Goal: Information Seeking & Learning: Learn about a topic

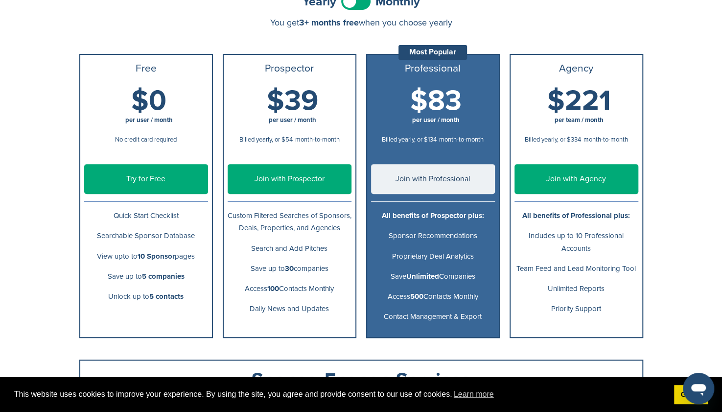
scroll to position [77, 0]
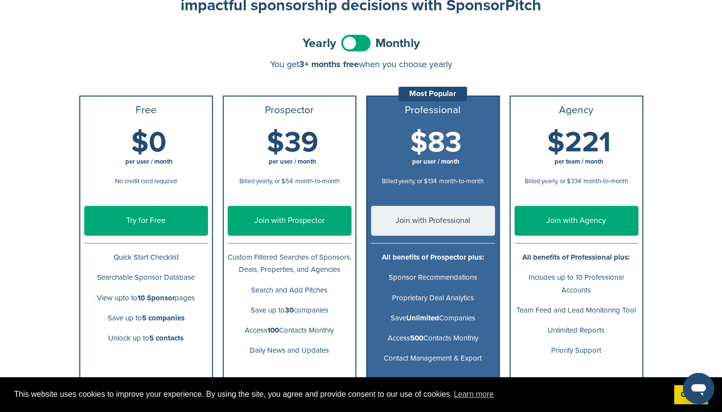
click at [351, 41] on span at bounding box center [355, 43] width 29 height 17
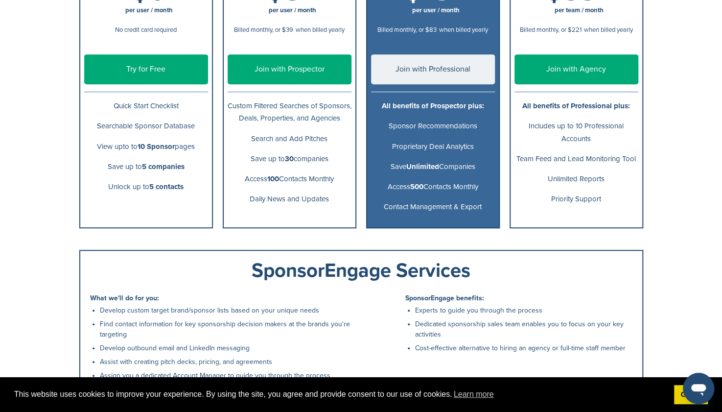
scroll to position [229, 0]
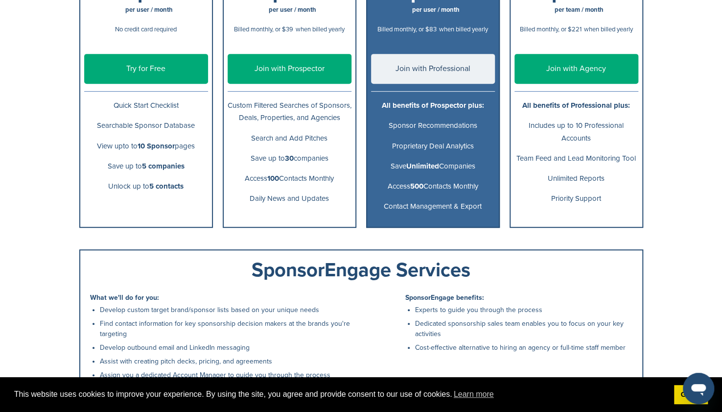
drag, startPoint x: 334, startPoint y: 212, endPoint x: 226, endPoint y: 112, distance: 146.6
click at [226, 112] on ul "Prospector $39 per user / month Billed yearly, or $54 month-to-month $54 per us…" at bounding box center [290, 86] width 134 height 284
copy ul "Custom Filtered Searches of Sponsors, Deals, Properties, and Agencies Search an…"
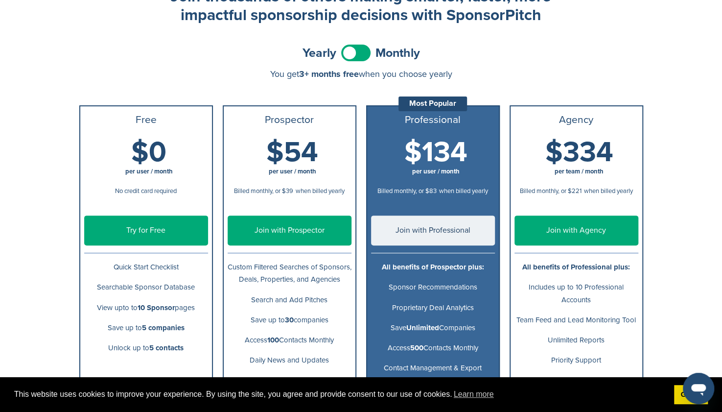
scroll to position [63, 0]
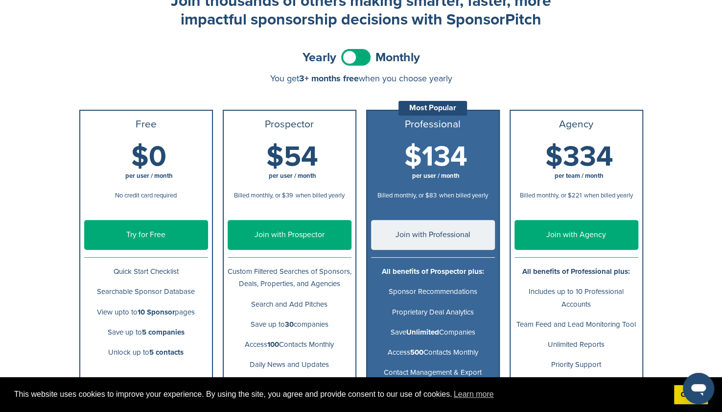
click at [360, 52] on span at bounding box center [355, 57] width 29 height 17
click at [358, 55] on span at bounding box center [355, 57] width 29 height 17
click at [358, 57] on span at bounding box center [355, 57] width 29 height 17
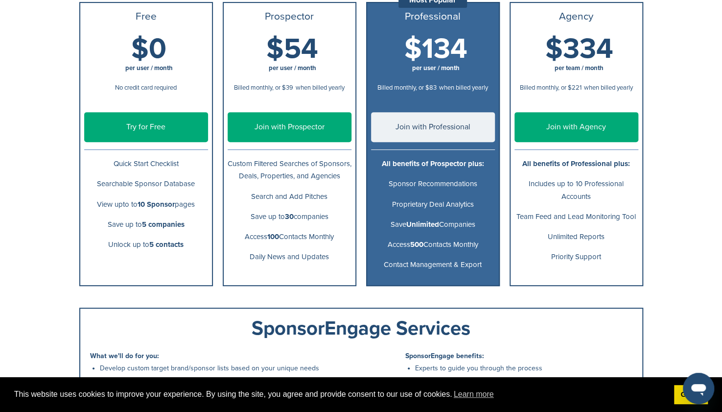
scroll to position [361, 0]
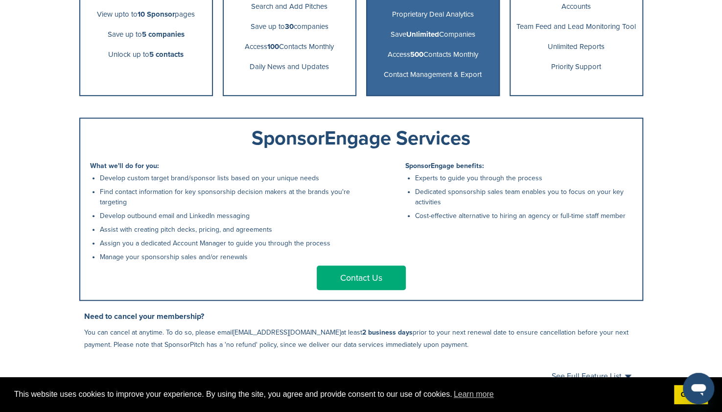
drag, startPoint x: 260, startPoint y: 256, endPoint x: 134, endPoint y: 202, distance: 137.1
click at [134, 202] on ul "Develop custom target brand/sponsor lists based on your unique needs Find conta…" at bounding box center [228, 217] width 257 height 89
click at [134, 202] on li "Find contact information for key sponsorship decision makers at the brands you'…" at bounding box center [228, 197] width 257 height 21
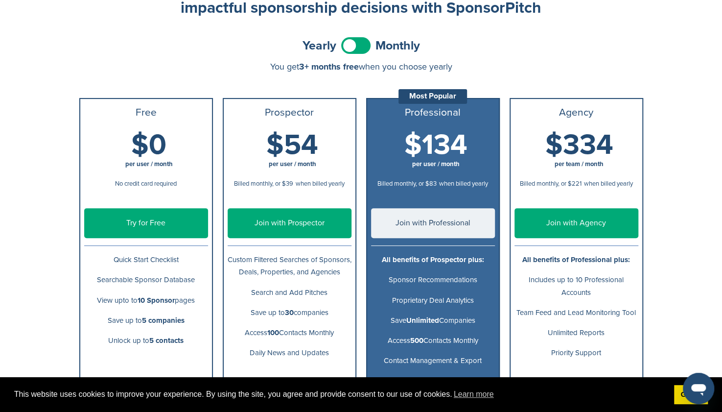
scroll to position [0, 0]
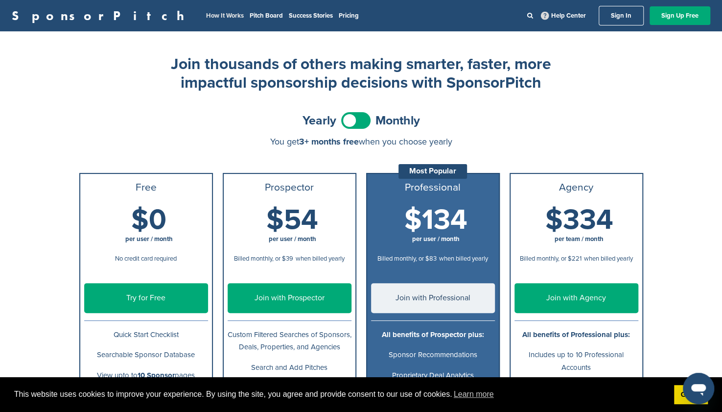
click at [206, 15] on link "How It Works" at bounding box center [225, 16] width 38 height 8
click at [206, 13] on link "How It Works" at bounding box center [225, 16] width 38 height 8
